Goal: Transaction & Acquisition: Book appointment/travel/reservation

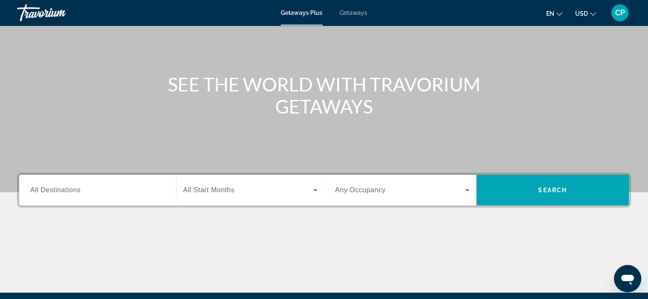
scroll to position [66, 0]
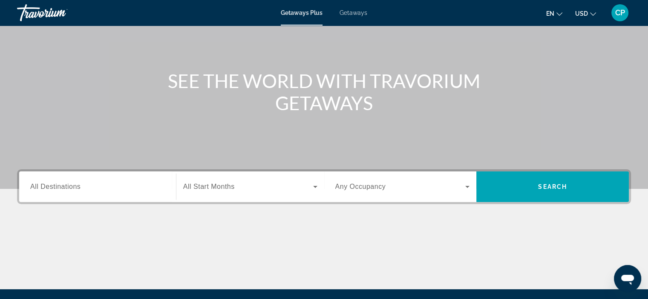
click at [91, 187] on input "Destination All Destinations" at bounding box center [97, 187] width 135 height 10
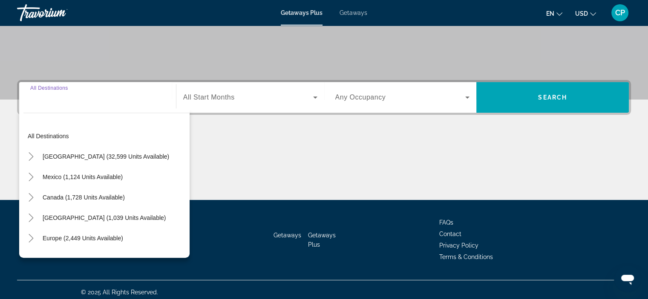
scroll to position [161, 0]
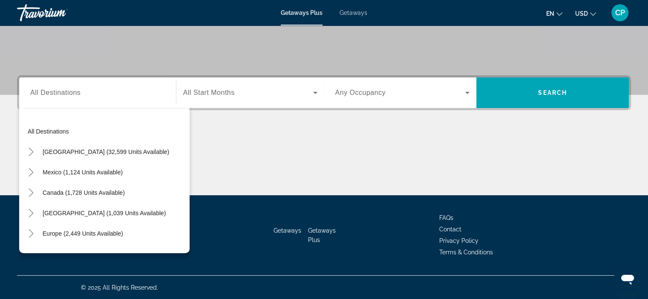
click at [69, 102] on div "Search widget" at bounding box center [97, 93] width 135 height 24
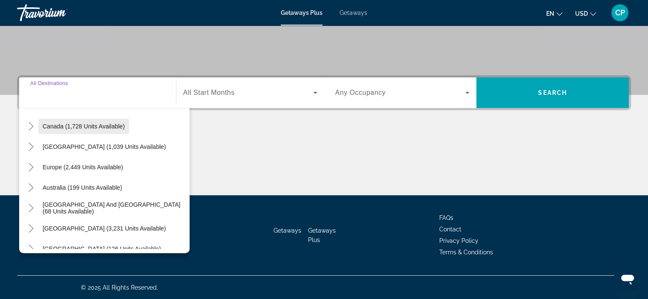
scroll to position [65, 0]
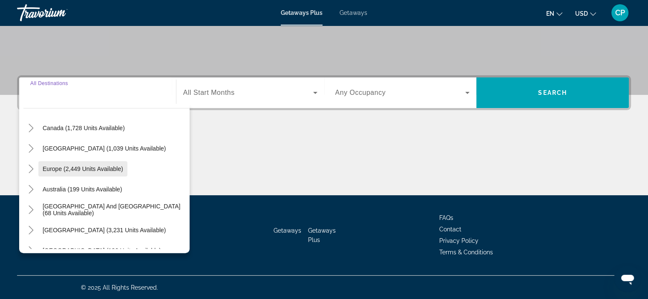
click at [92, 162] on span "Search widget" at bounding box center [82, 169] width 89 height 20
type input "**********"
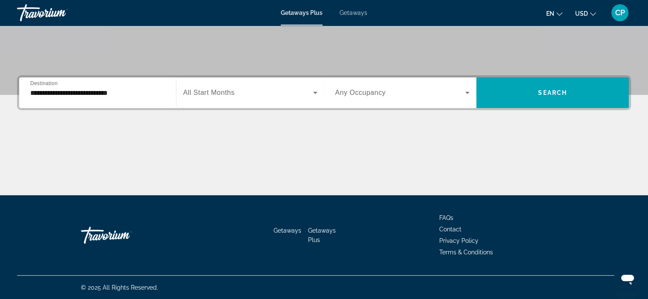
click at [215, 91] on span "All Start Months" at bounding box center [209, 92] width 52 height 7
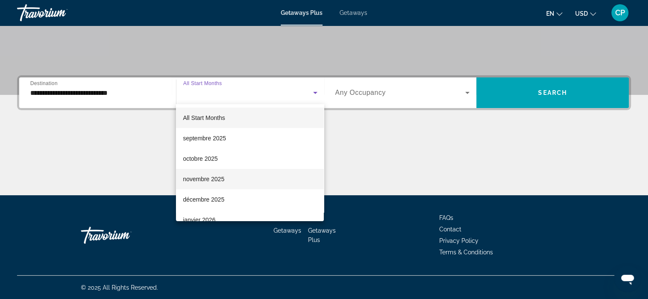
click at [203, 178] on span "novembre 2025" at bounding box center [203, 179] width 41 height 10
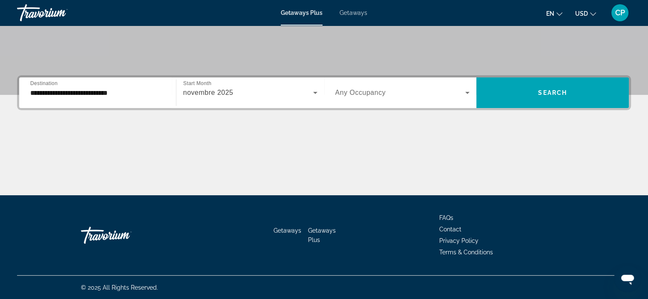
click at [361, 89] on span "Any Occupancy" at bounding box center [360, 92] width 51 height 7
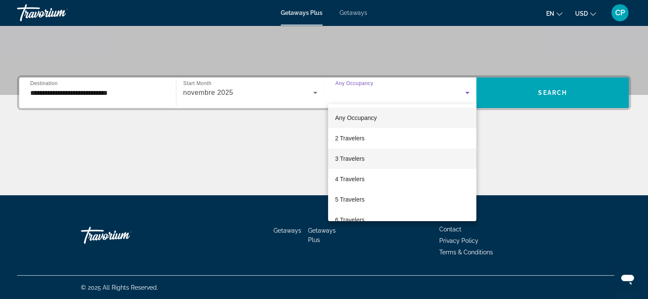
click at [361, 164] on span "3 Travelers" at bounding box center [349, 159] width 29 height 10
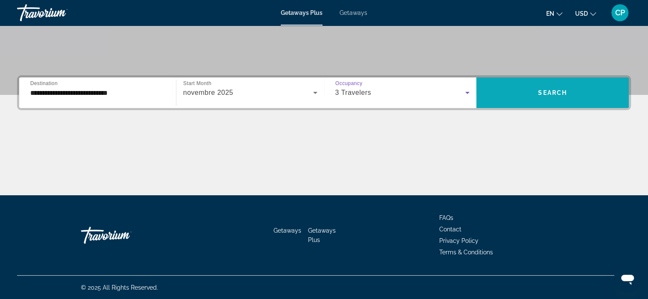
click at [506, 83] on span "Search widget" at bounding box center [552, 93] width 153 height 20
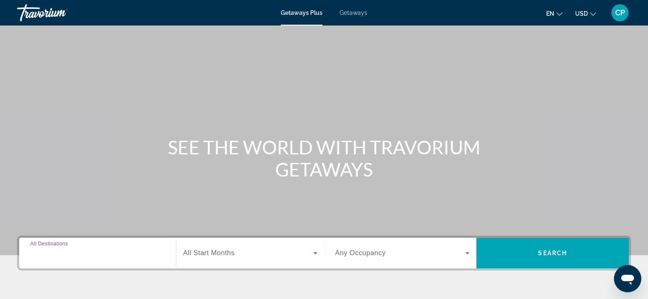
click at [103, 252] on input "Destination All Destinations" at bounding box center [97, 254] width 135 height 10
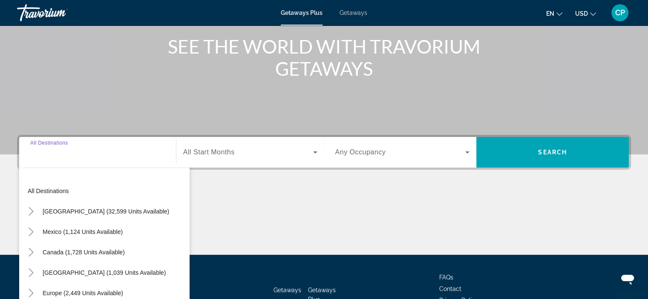
scroll to position [161, 0]
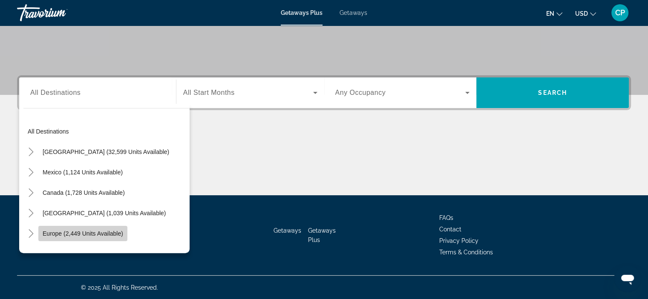
click at [101, 232] on span "Europe (2,449 units available)" at bounding box center [83, 233] width 81 height 7
type input "**********"
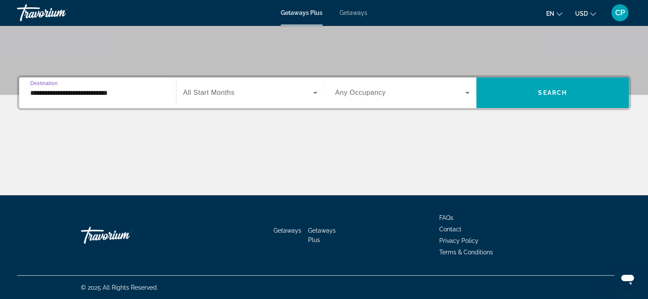
click at [215, 86] on div "Search widget" at bounding box center [250, 93] width 134 height 24
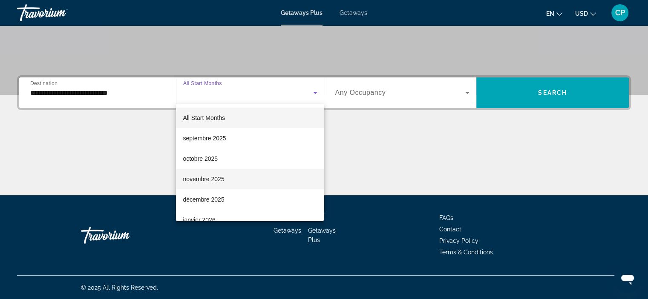
click at [213, 176] on span "novembre 2025" at bounding box center [203, 179] width 41 height 10
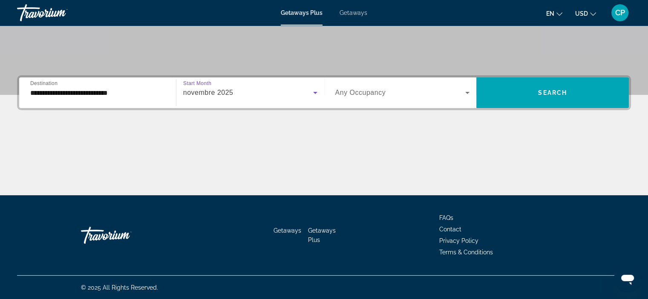
click at [348, 97] on span "Search widget" at bounding box center [400, 93] width 130 height 10
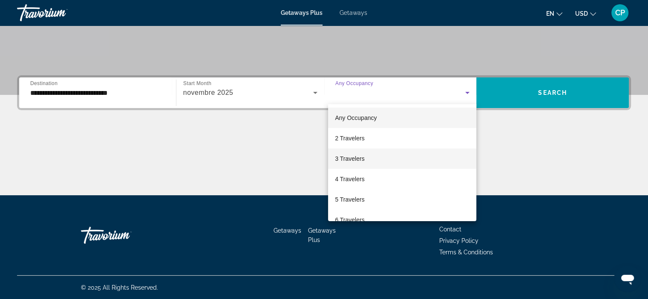
click at [348, 161] on span "3 Travelers" at bounding box center [349, 159] width 29 height 10
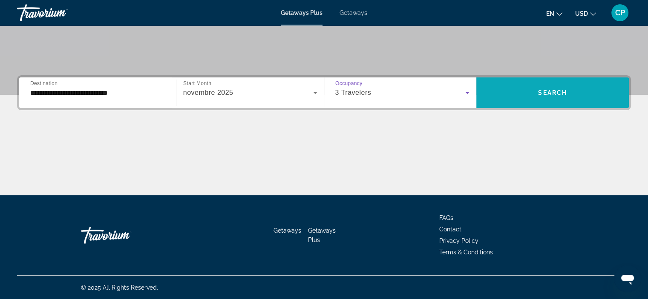
click at [540, 93] on span "Search" at bounding box center [552, 92] width 29 height 7
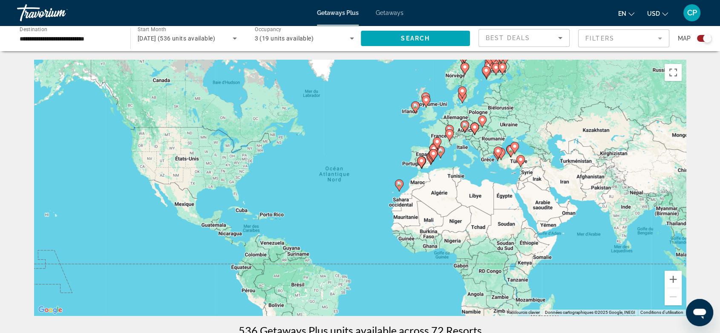
click at [423, 95] on gmp-advanced-marker "Main content" at bounding box center [426, 101] width 9 height 13
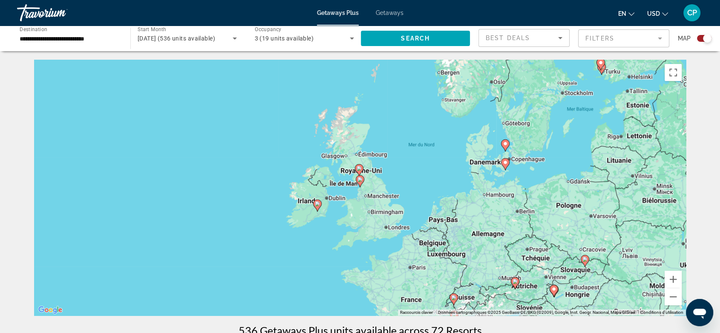
click at [360, 170] on image "Main content" at bounding box center [359, 168] width 5 height 5
type input "**********"
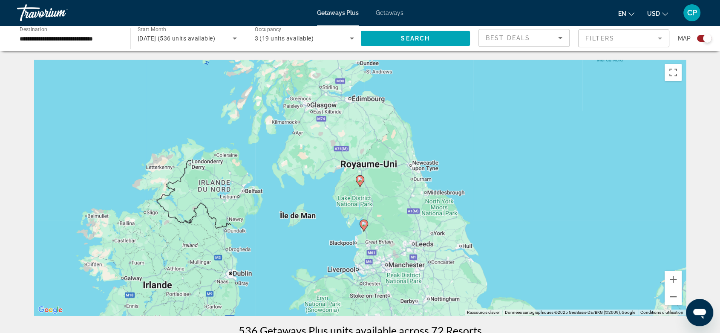
click at [367, 191] on div "Pour naviguer, appuyez sur les touches fléchées. Pour activer le glissement ave…" at bounding box center [360, 188] width 652 height 256
click at [360, 185] on icon "Main content" at bounding box center [360, 181] width 8 height 11
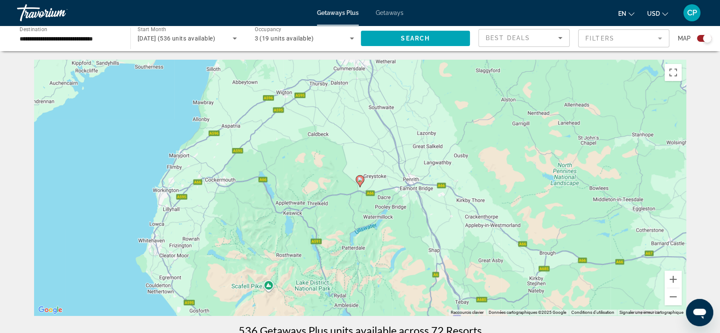
click at [360, 176] on icon "Main content" at bounding box center [360, 181] width 8 height 11
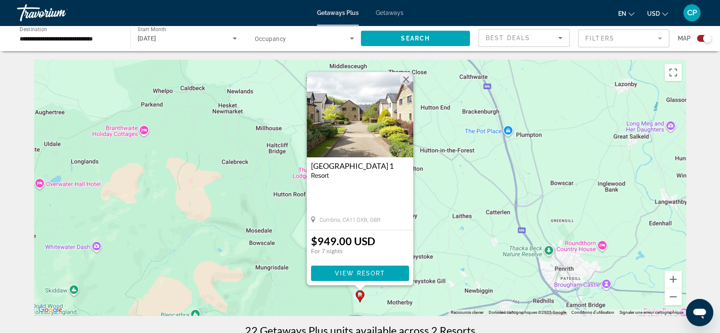
click at [483, 107] on div "Pour activer le glissement avec le clavier, appuyez sur Alt+Entrée. Une fois ce…" at bounding box center [360, 188] width 652 height 256
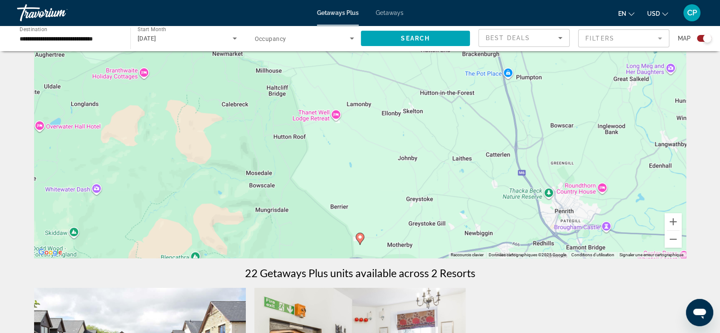
scroll to position [67, 0]
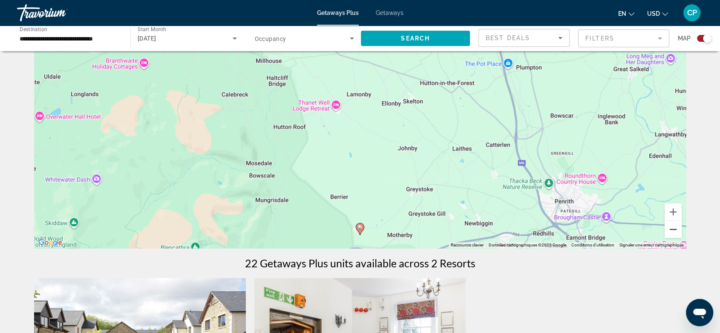
click at [654, 234] on button "Zoom arrière" at bounding box center [673, 229] width 17 height 17
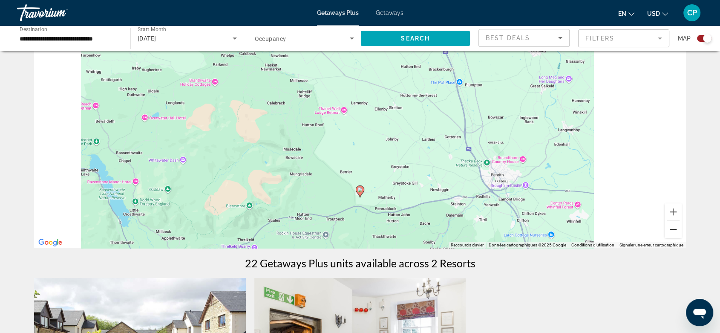
click at [654, 234] on button "Zoom arrière" at bounding box center [673, 229] width 17 height 17
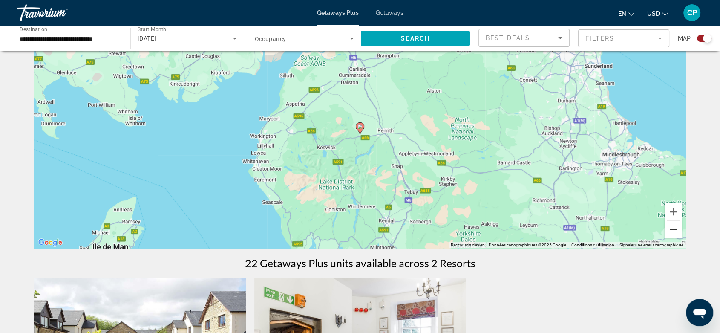
click at [654, 234] on button "Zoom arrière" at bounding box center [673, 229] width 17 height 17
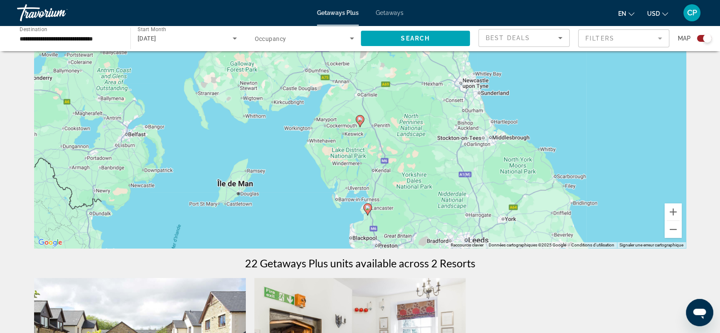
click at [367, 213] on icon "Main content" at bounding box center [368, 209] width 8 height 11
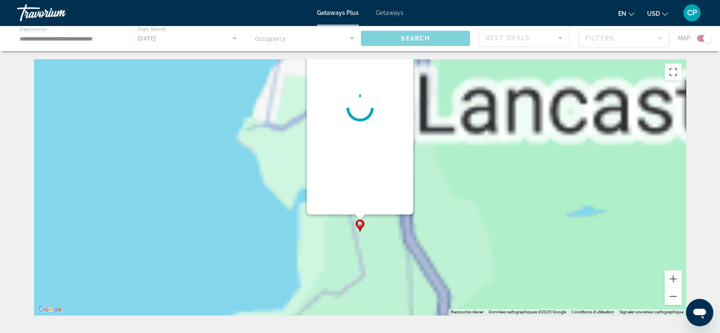
scroll to position [0, 0]
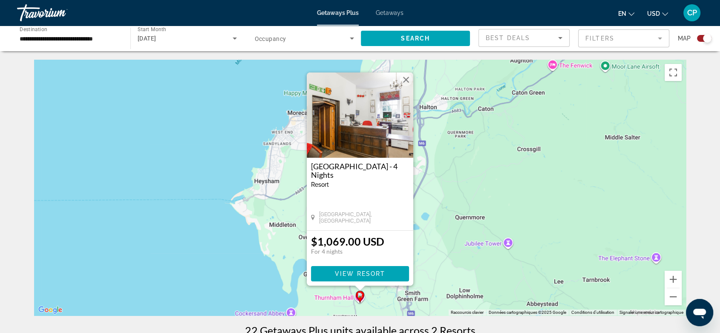
click at [534, 37] on div "Best Deals" at bounding box center [522, 38] width 72 height 10
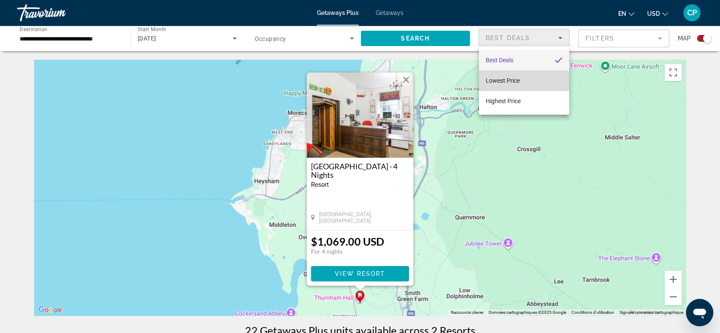
click at [503, 81] on span "Lowest Price" at bounding box center [503, 80] width 34 height 7
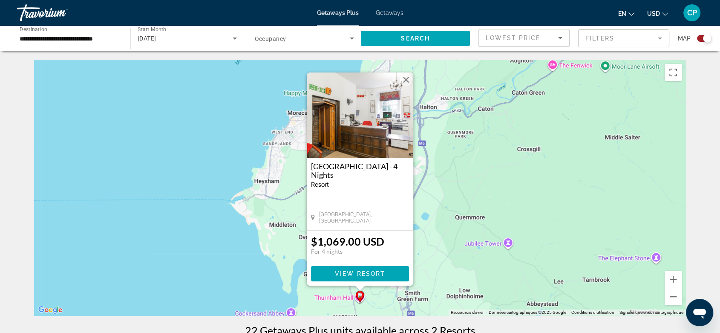
click at [654, 35] on mat-form-field "Filters" at bounding box center [623, 38] width 91 height 18
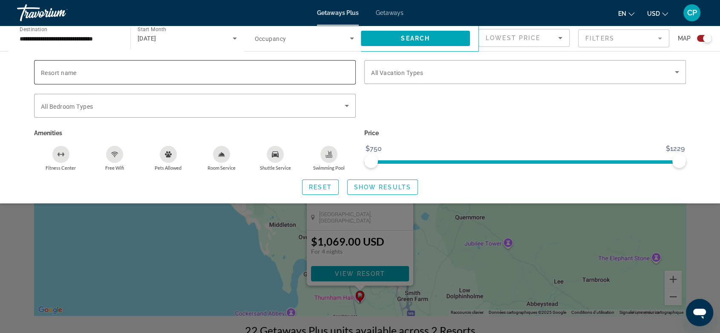
click at [299, 82] on div "Search widget" at bounding box center [195, 72] width 308 height 24
type input "*********"
click at [371, 188] on span "Show Results" at bounding box center [382, 187] width 57 height 7
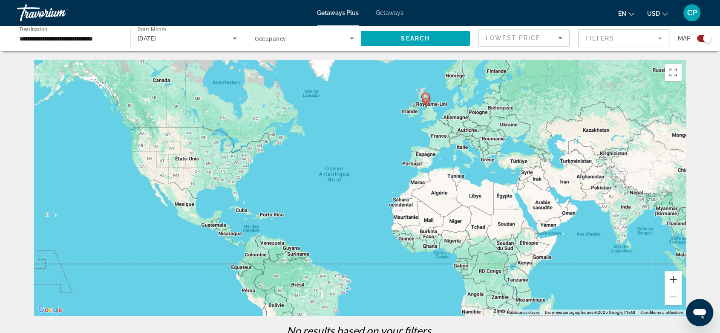
click at [654, 276] on button "Zoom avant" at bounding box center [673, 279] width 17 height 17
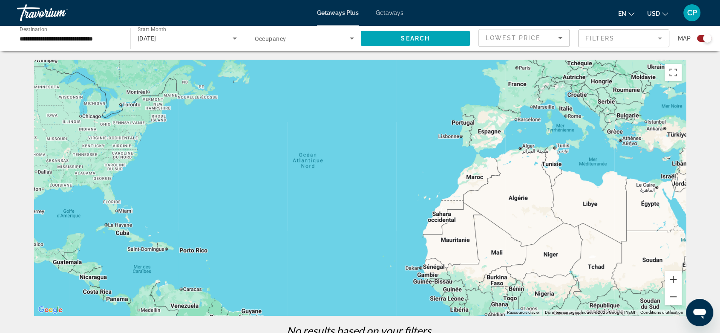
click at [654, 276] on button "Zoom avant" at bounding box center [673, 279] width 17 height 17
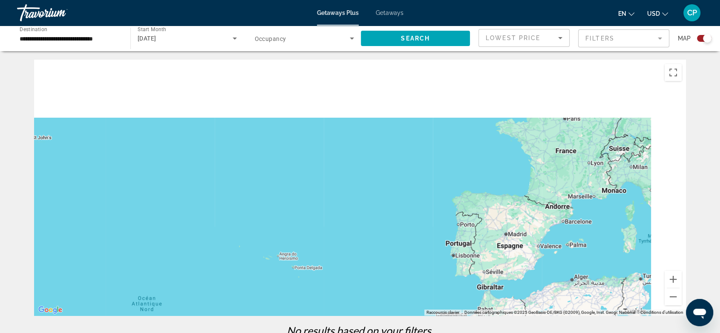
drag, startPoint x: 576, startPoint y: 179, endPoint x: 466, endPoint y: 351, distance: 204.1
click at [466, 299] on html "**********" at bounding box center [360, 166] width 720 height 333
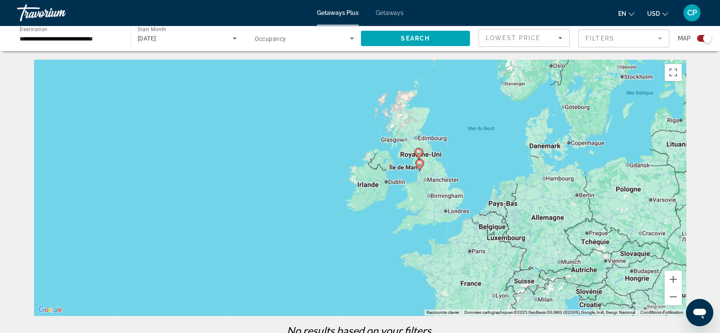
click at [623, 12] on span "en" at bounding box center [622, 13] width 8 height 7
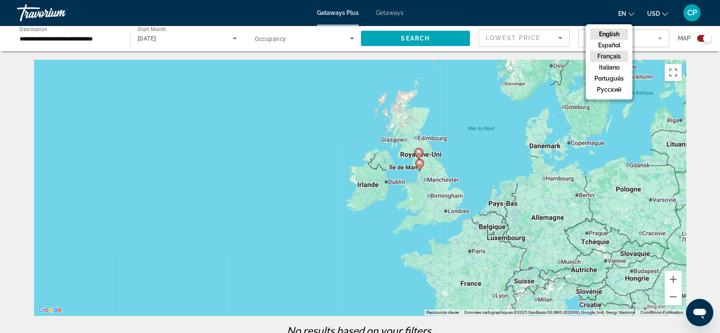
click at [613, 52] on button "Français" at bounding box center [609, 56] width 38 height 11
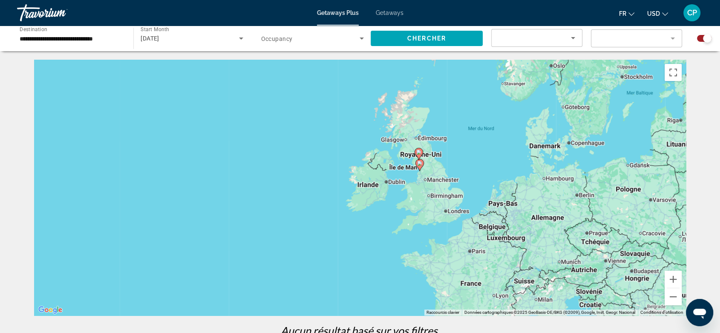
click at [654, 14] on icon "Change currency" at bounding box center [665, 14] width 6 height 6
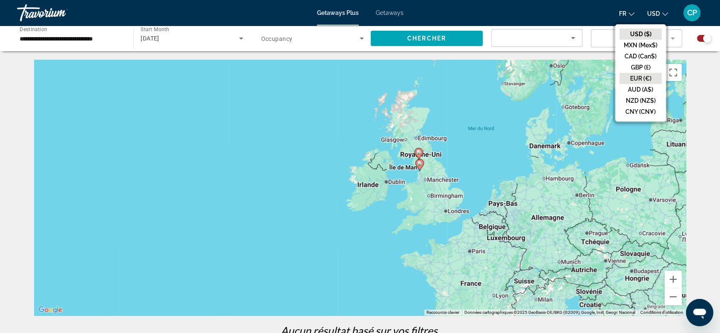
click at [645, 75] on button "EUR (€)" at bounding box center [640, 78] width 42 height 11
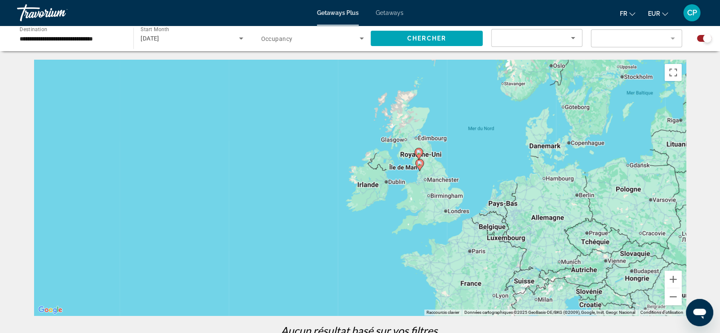
click at [400, 13] on span "Getaways" at bounding box center [390, 12] width 28 height 7
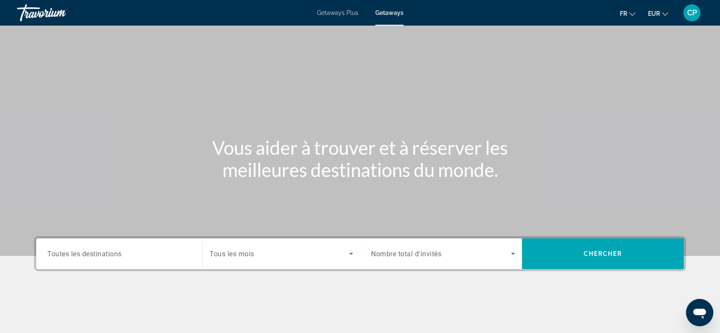
click at [151, 242] on div "Search widget" at bounding box center [119, 254] width 144 height 24
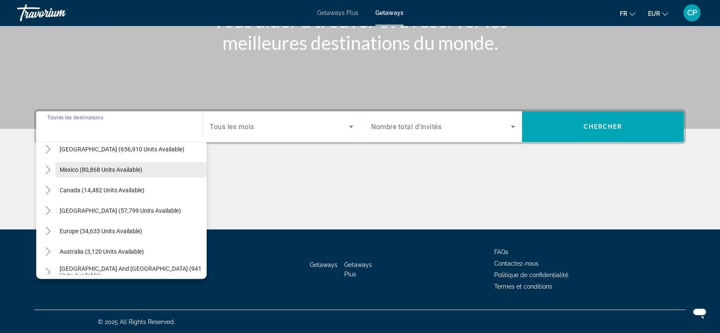
scroll to position [25, 0]
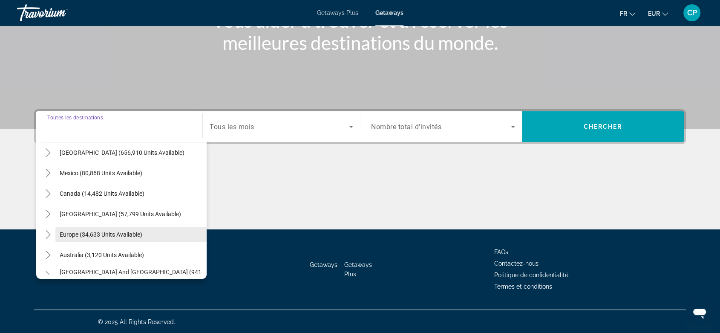
click at [92, 229] on span "Search widget" at bounding box center [130, 234] width 151 height 20
type input "**********"
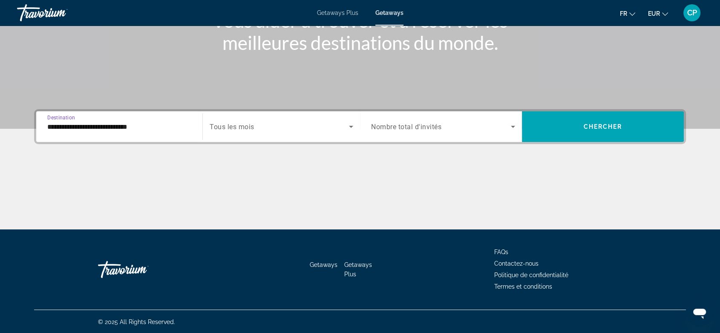
click at [232, 125] on span "Tous les mois" at bounding box center [232, 127] width 45 height 8
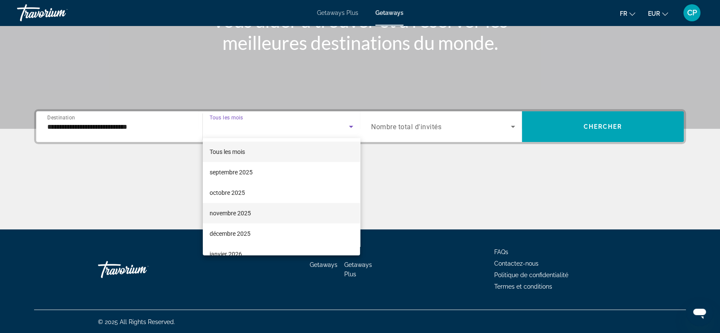
click at [222, 213] on span "novembre 2025" at bounding box center [230, 213] width 41 height 10
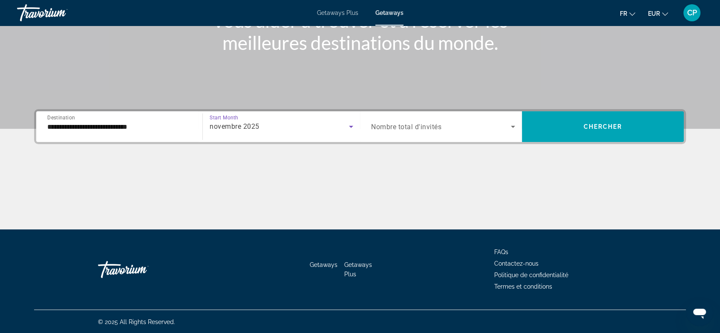
click at [385, 121] on span "Search widget" at bounding box center [441, 126] width 140 height 10
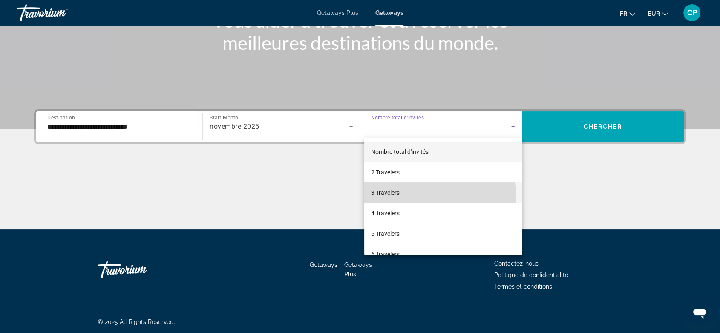
click at [388, 198] on mat-option "3 Travelers" at bounding box center [443, 192] width 158 height 20
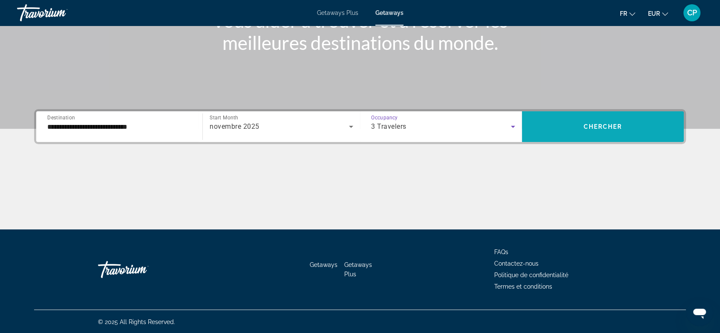
click at [574, 128] on span "Search widget" at bounding box center [603, 126] width 162 height 20
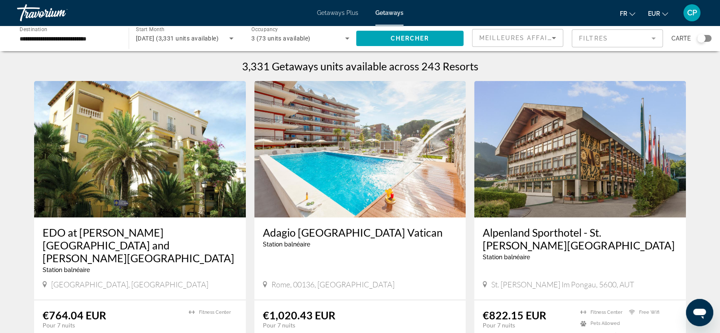
click at [654, 41] on div "Search widget" at bounding box center [701, 38] width 21 height 7
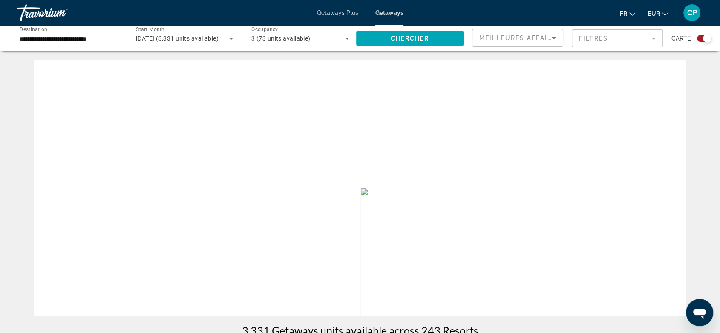
click at [654, 41] on div "Search widget" at bounding box center [701, 38] width 21 height 7
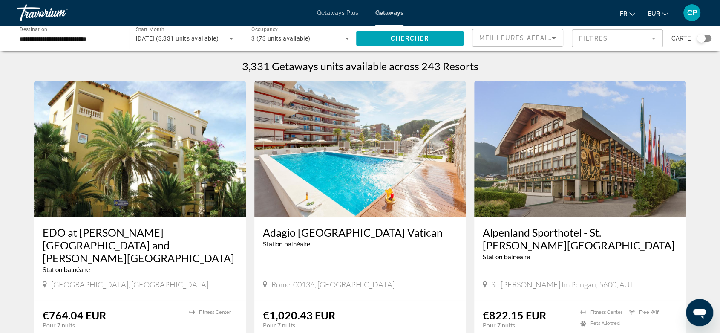
click at [654, 41] on div "Search widget" at bounding box center [701, 38] width 21 height 7
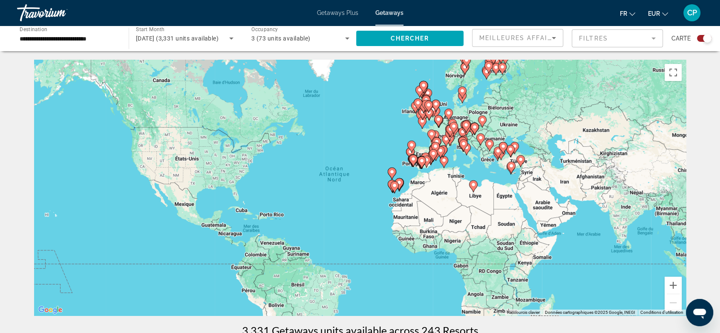
click at [403, 114] on div "Pour activer le glissement avec le clavier, appuyez sur Alt+Entrée. Une fois ce…" at bounding box center [360, 188] width 652 height 256
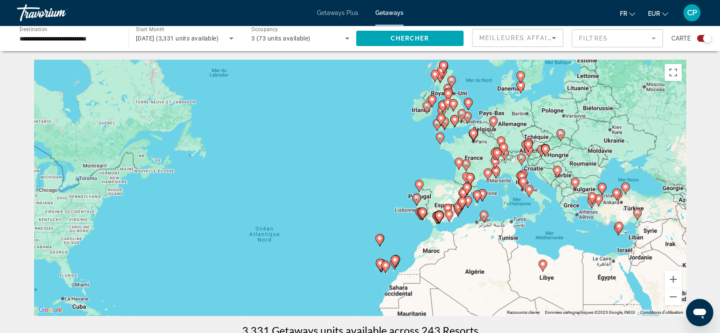
click at [403, 114] on div "Pour activer le glissement avec le clavier, appuyez sur Alt+Entrée. Une fois ce…" at bounding box center [360, 188] width 652 height 256
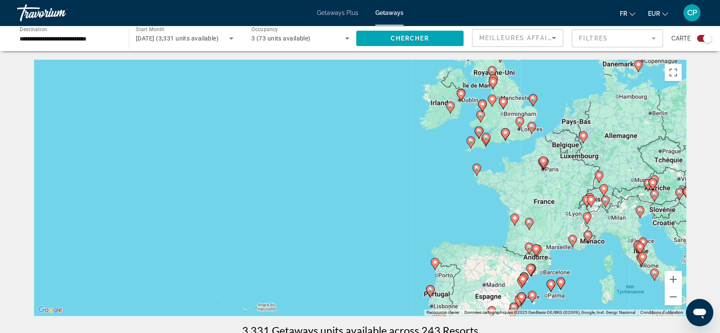
drag, startPoint x: 458, startPoint y: 71, endPoint x: 412, endPoint y: 172, distance: 111.1
click at [412, 172] on div "Pour activer le glissement avec le clavier, appuyez sur Alt+Entrée. Une fois ce…" at bounding box center [360, 188] width 652 height 256
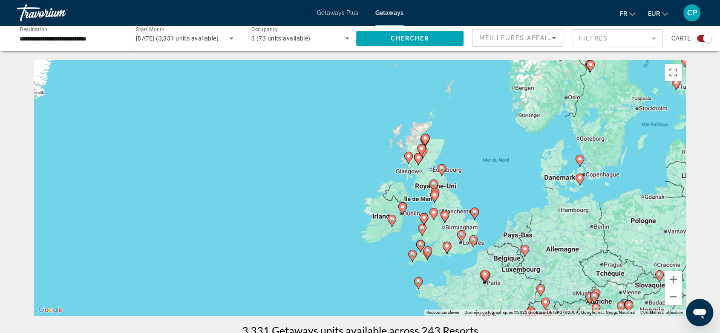
click at [412, 172] on div "Pour activer le glissement avec le clavier, appuyez sur Alt+Entrée. Une fois ce…" at bounding box center [360, 188] width 652 height 256
click at [440, 169] on image "Main content" at bounding box center [441, 168] width 5 height 5
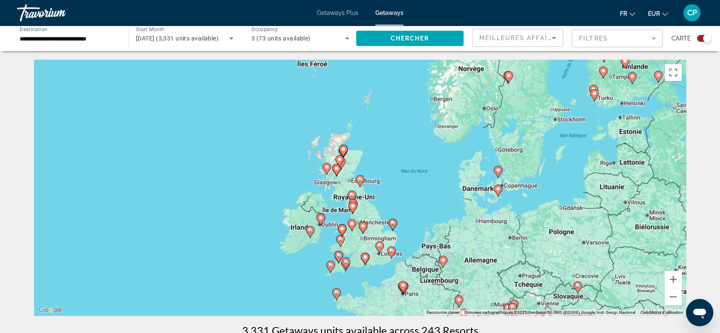
click at [361, 183] on icon "Main content" at bounding box center [360, 181] width 8 height 11
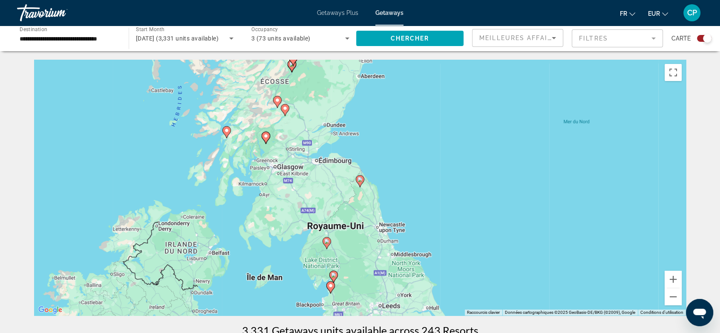
click at [361, 183] on icon "Main content" at bounding box center [360, 181] width 8 height 11
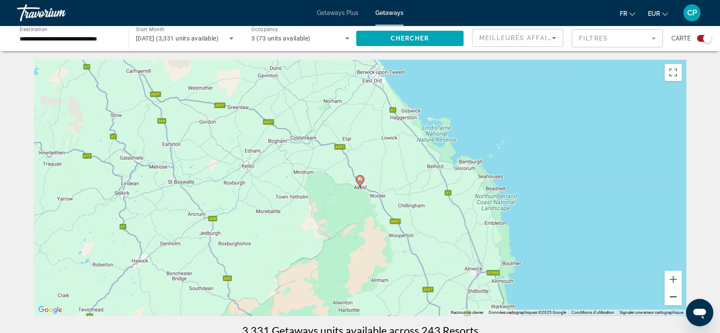
click at [654, 299] on button "Zoom arrière" at bounding box center [673, 296] width 17 height 17
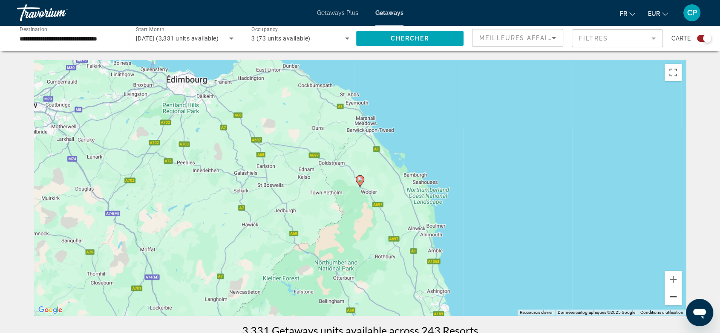
click at [654, 299] on button "Zoom arrière" at bounding box center [673, 296] width 17 height 17
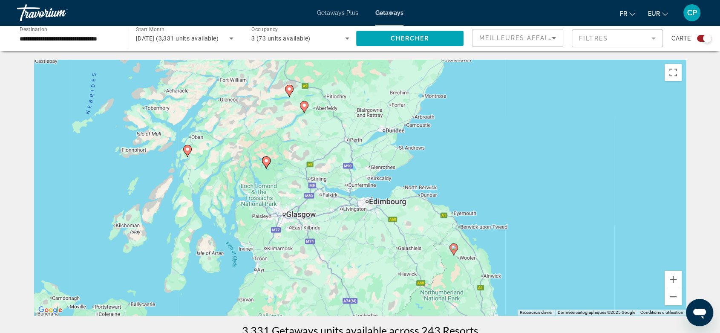
drag, startPoint x: 352, startPoint y: 117, endPoint x: 448, endPoint y: 185, distance: 117.4
click at [448, 185] on div "Pour activer le glissement avec le clavier, appuyez sur Alt+Entrée. Une fois ce…" at bounding box center [360, 188] width 652 height 256
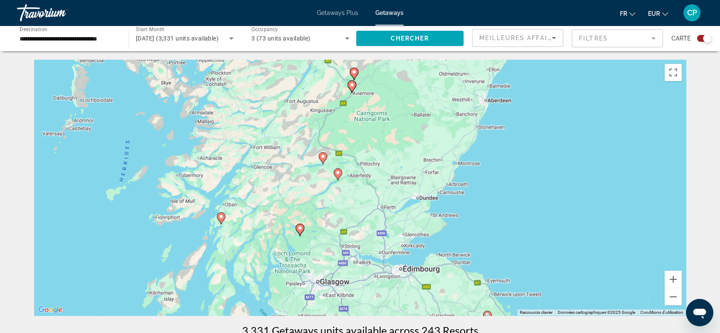
drag, startPoint x: 230, startPoint y: 135, endPoint x: 263, endPoint y: 204, distance: 76.0
click at [263, 204] on div "Pour activer le glissement avec le clavier, appuyez sur Alt+Entrée. Une fois ce…" at bounding box center [360, 188] width 652 height 256
click at [222, 220] on icon "Main content" at bounding box center [221, 218] width 8 height 11
type input "**********"
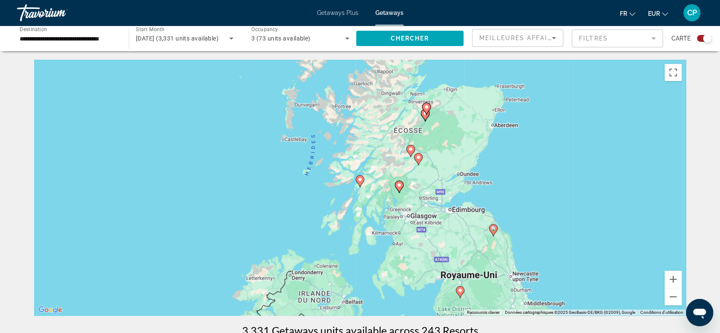
click at [359, 178] on image "Main content" at bounding box center [359, 179] width 5 height 5
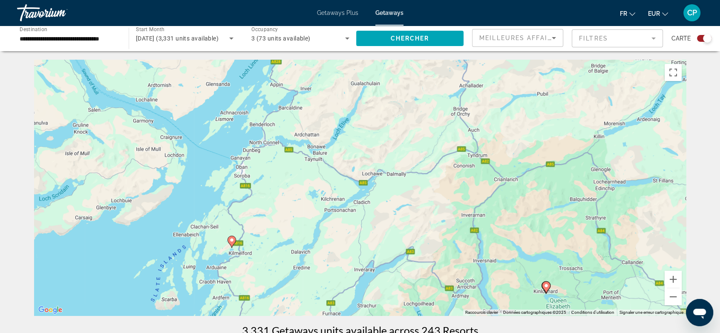
drag, startPoint x: 530, startPoint y: 124, endPoint x: 387, endPoint y: 203, distance: 162.8
click at [387, 203] on div "Pour activer le glissement avec le clavier, appuyez sur Alt+Entrée. Une fois ce…" at bounding box center [360, 188] width 652 height 256
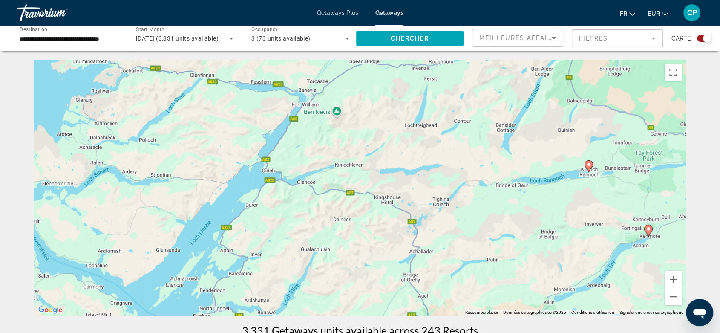
drag, startPoint x: 423, startPoint y: 86, endPoint x: 399, endPoint y: 221, distance: 136.4
click at [399, 221] on div "Pour activer le glissement avec le clavier, appuyez sur Alt+Entrée. Une fois ce…" at bounding box center [360, 188] width 652 height 256
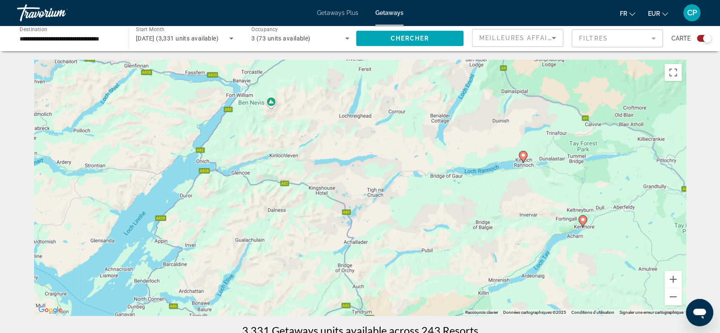
drag, startPoint x: 529, startPoint y: 202, endPoint x: 459, endPoint y: 193, distance: 70.3
click at [459, 193] on div "Pour activer le glissement avec le clavier, appuyez sur Alt+Entrée. Une fois ce…" at bounding box center [360, 188] width 652 height 256
click at [523, 161] on icon "Main content" at bounding box center [523, 156] width 8 height 11
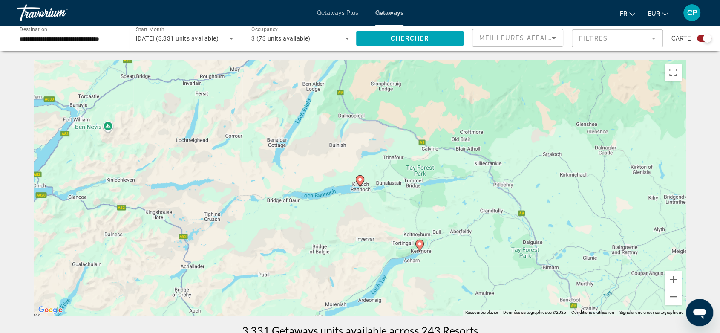
click at [358, 181] on image "Main content" at bounding box center [359, 179] width 5 height 5
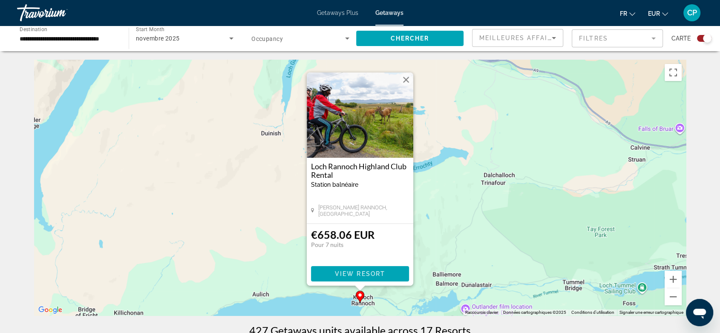
click at [365, 134] on img "Main content" at bounding box center [360, 114] width 107 height 85
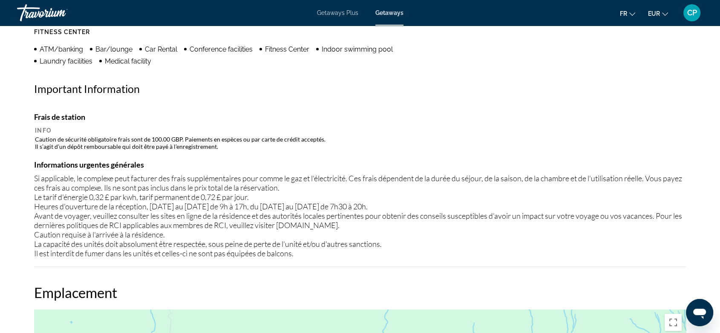
scroll to position [739, 0]
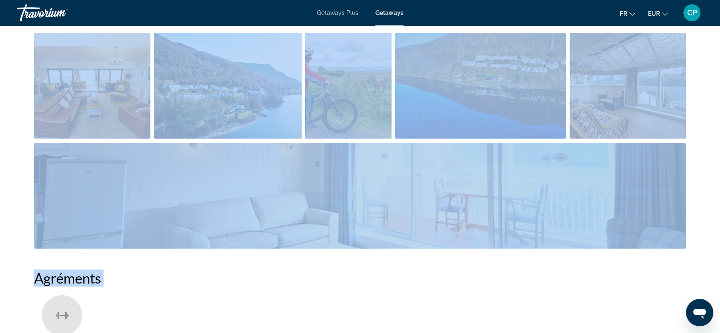
drag, startPoint x: 477, startPoint y: 107, endPoint x: 514, endPoint y: -58, distance: 168.5
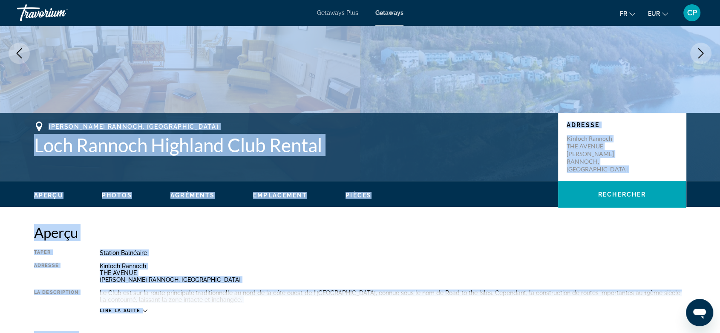
click at [394, 256] on div "[GEOGRAPHIC_DATA] balnéaire Tout inclus Pas tout compris Adresse [GEOGRAPHIC_DA…" at bounding box center [360, 281] width 652 height 64
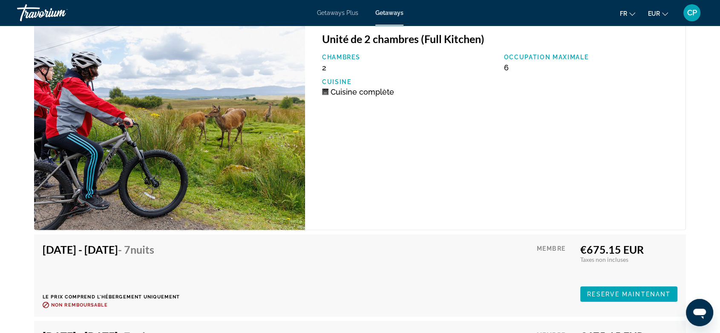
scroll to position [2043, 0]
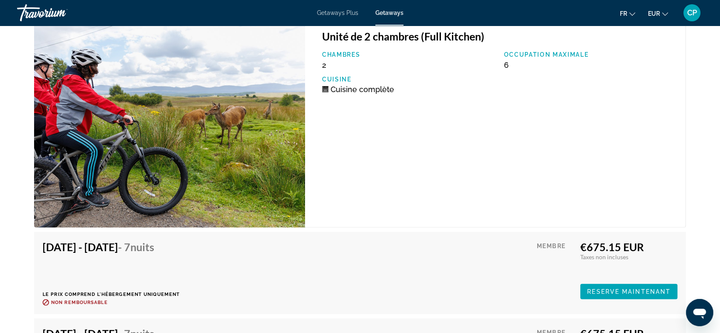
click at [362, 70] on div "Chambres 2 Occupation maximale 6 Cuisine Cuisine complète" at bounding box center [499, 75] width 363 height 49
